Goal: Information Seeking & Learning: Learn about a topic

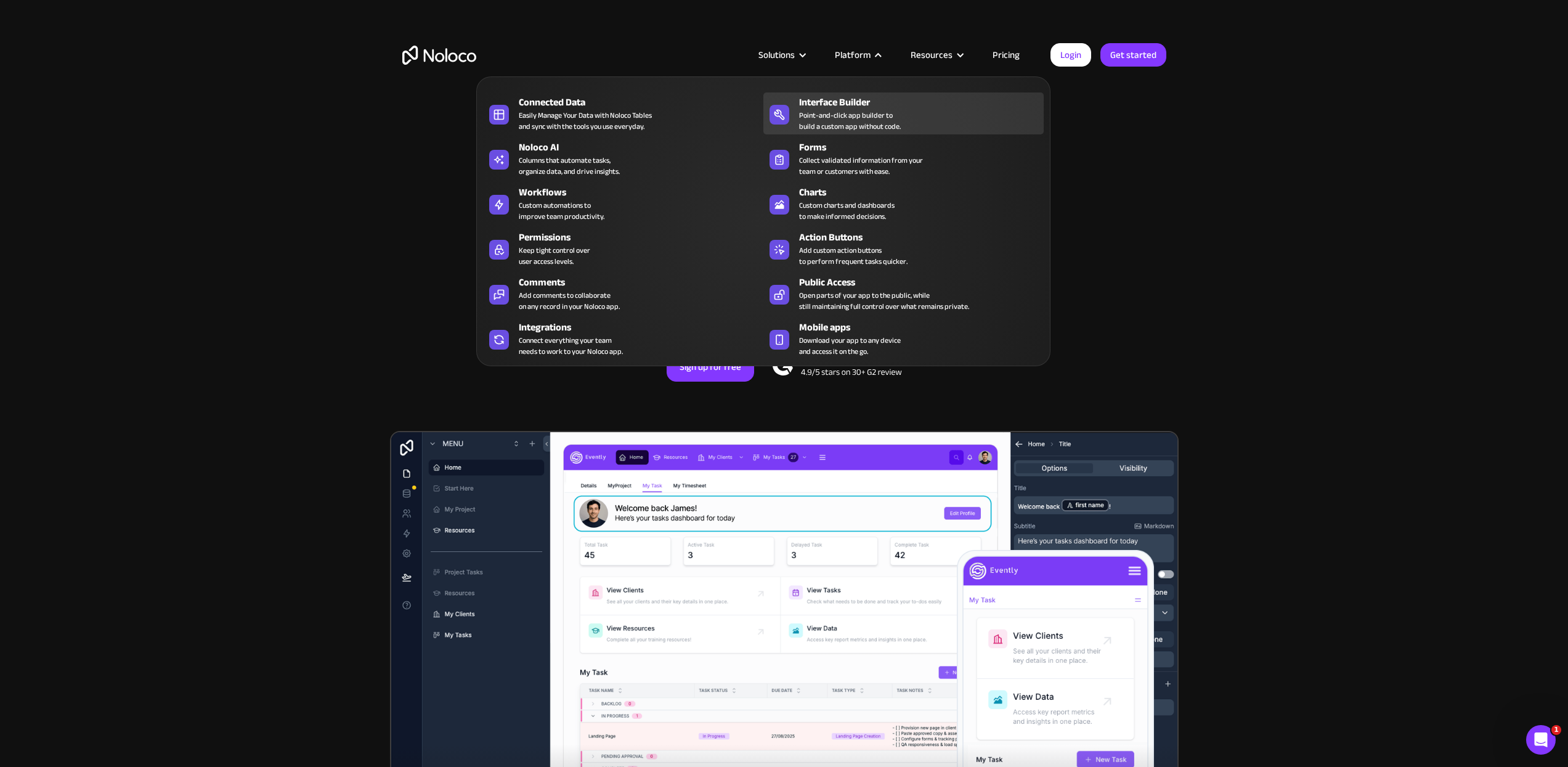
click at [847, 124] on div "Point-and-click app builder to build a custom app without code." at bounding box center [849, 120] width 101 height 22
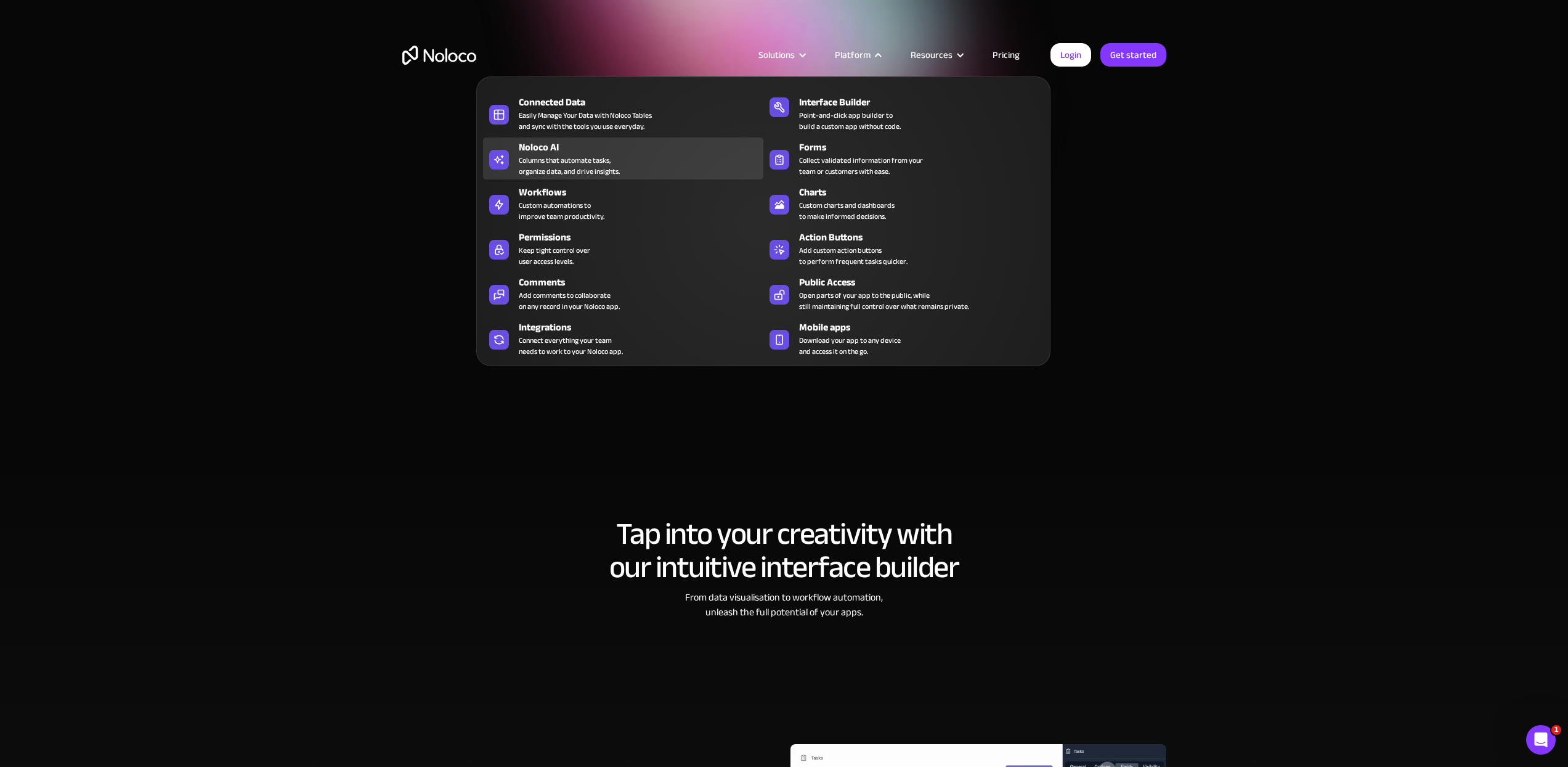
click at [604, 157] on div "Columns that automate tasks, organize data, and drive insights." at bounding box center [569, 166] width 101 height 22
